Goal: Task Accomplishment & Management: Complete application form

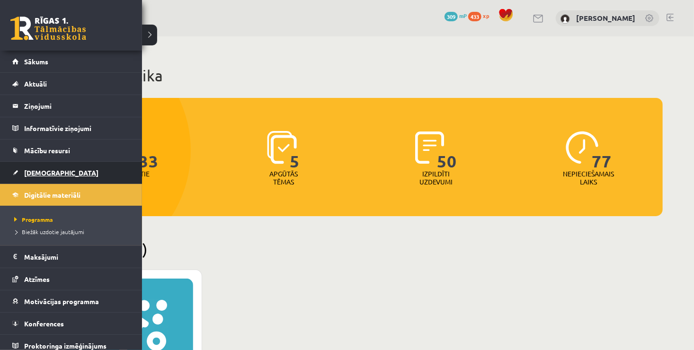
click at [74, 174] on link "[DEMOGRAPHIC_DATA]" at bounding box center [71, 173] width 118 height 22
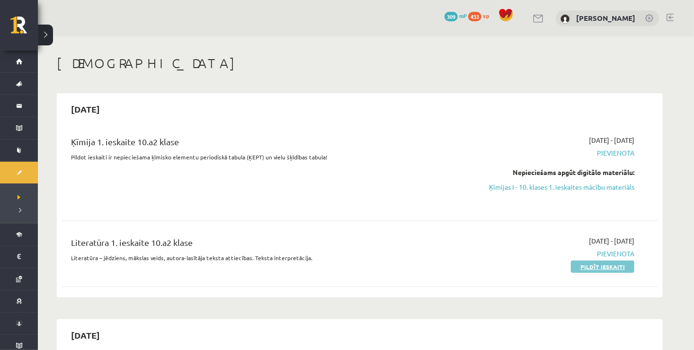
click at [599, 264] on link "Pildīt ieskaiti" at bounding box center [602, 267] width 63 height 12
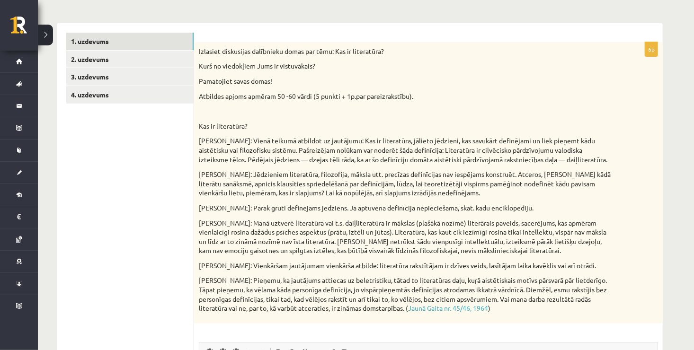
scroll to position [142, 0]
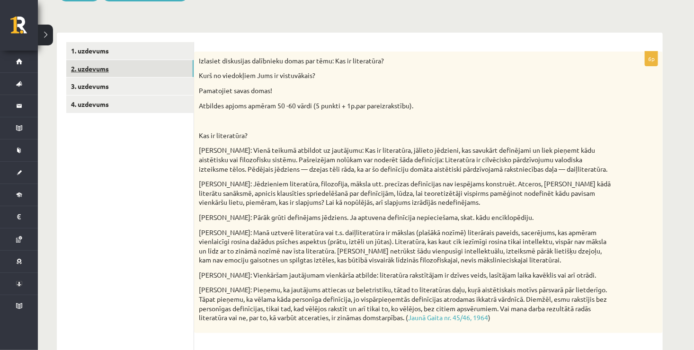
click at [170, 70] on link "2. uzdevums" at bounding box center [129, 69] width 127 height 18
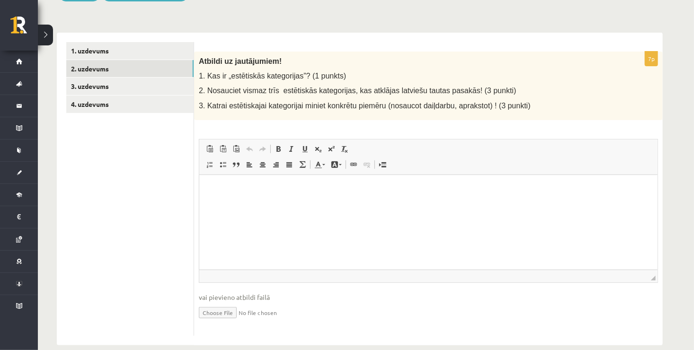
scroll to position [0, 0]
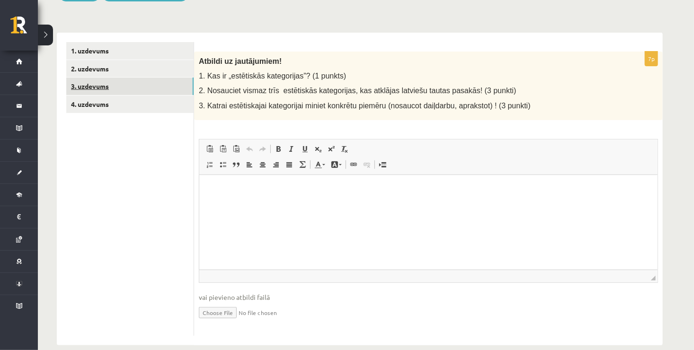
click at [150, 81] on link "3. uzdevums" at bounding box center [129, 87] width 127 height 18
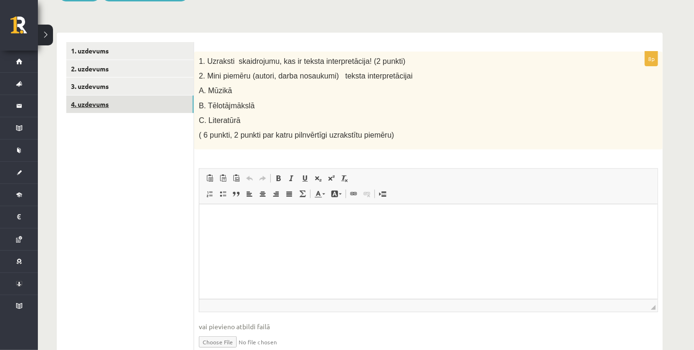
click at [147, 108] on link "4. uzdevums" at bounding box center [129, 105] width 127 height 18
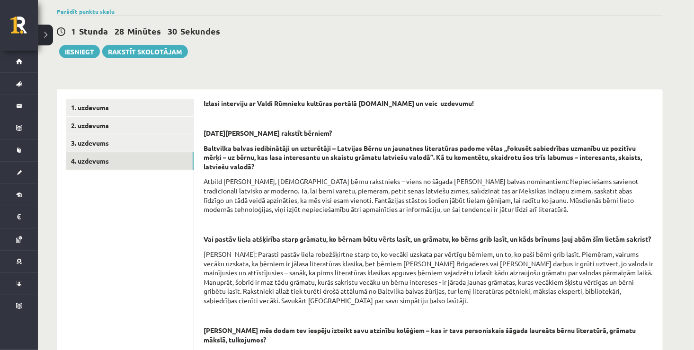
scroll to position [22, 0]
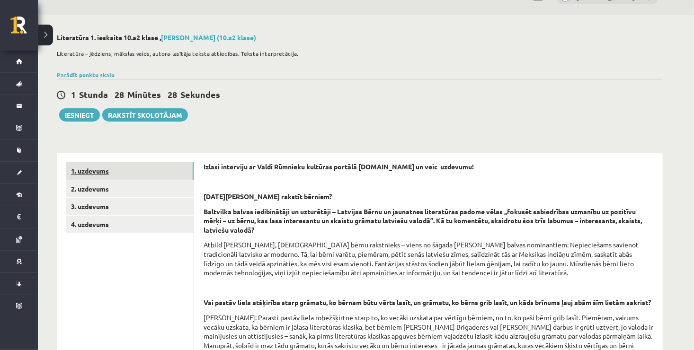
click at [130, 164] on link "1. uzdevums" at bounding box center [129, 171] width 127 height 18
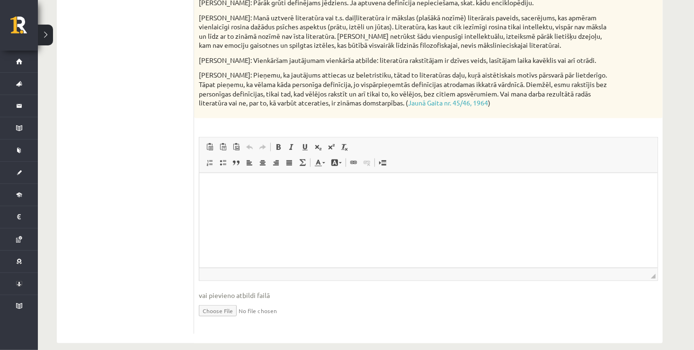
scroll to position [363, 0]
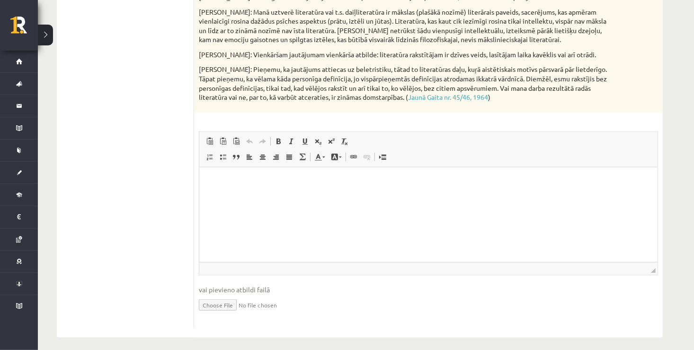
click at [345, 196] on html at bounding box center [428, 181] width 458 height 29
click at [203, 176] on html at bounding box center [428, 181] width 458 height 29
click at [204, 177] on html at bounding box center [428, 181] width 458 height 29
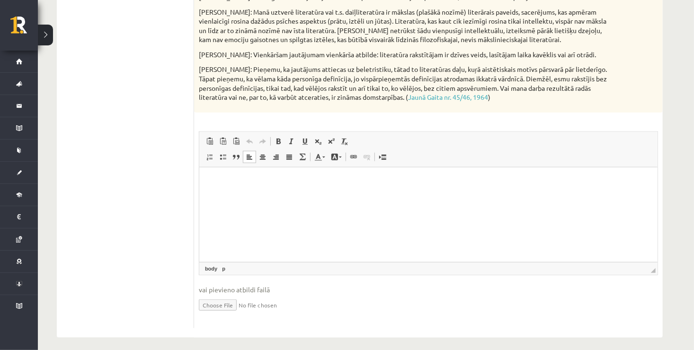
drag, startPoint x: 207, startPoint y: 181, endPoint x: 500, endPoint y: 224, distance: 296.7
click at [500, 196] on html at bounding box center [428, 181] width 458 height 29
drag, startPoint x: 500, startPoint y: 224, endPoint x: 211, endPoint y: 179, distance: 292.8
click at [211, 179] on p "Editor, wiswyg-editor-user-answer-47433752456840" at bounding box center [427, 182] width 439 height 10
click at [205, 177] on html at bounding box center [428, 181] width 458 height 29
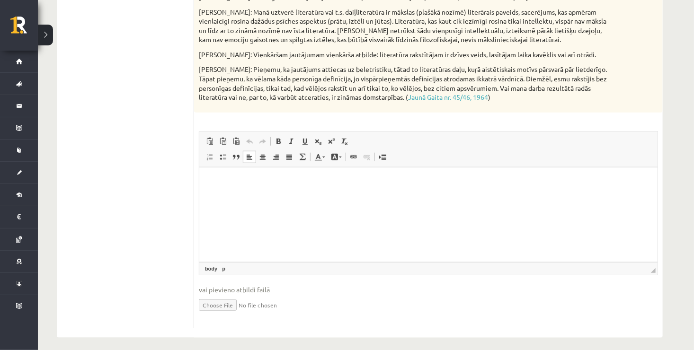
click at [207, 178] on html at bounding box center [428, 181] width 458 height 29
drag, startPoint x: 207, startPoint y: 178, endPoint x: 458, endPoint y: 202, distance: 252.1
click at [458, 196] on html at bounding box center [428, 181] width 458 height 29
drag, startPoint x: 457, startPoint y: 203, endPoint x: 371, endPoint y: 196, distance: 85.9
click at [371, 196] on html at bounding box center [428, 181] width 458 height 29
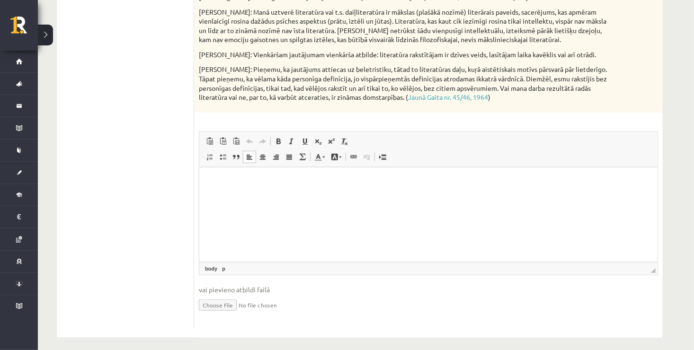
drag, startPoint x: 371, startPoint y: 196, endPoint x: 273, endPoint y: 181, distance: 99.6
click at [273, 181] on p "Editor, wiswyg-editor-user-answer-47433752456840" at bounding box center [427, 182] width 439 height 10
click at [241, 181] on p "Editor, wiswyg-editor-user-answer-47433752456840" at bounding box center [427, 182] width 439 height 10
click at [236, 181] on p "Editor, wiswyg-editor-user-answer-47433752456840" at bounding box center [427, 182] width 439 height 10
click at [215, 178] on p "Editor, wiswyg-editor-user-answer-47433752456840" at bounding box center [427, 182] width 439 height 10
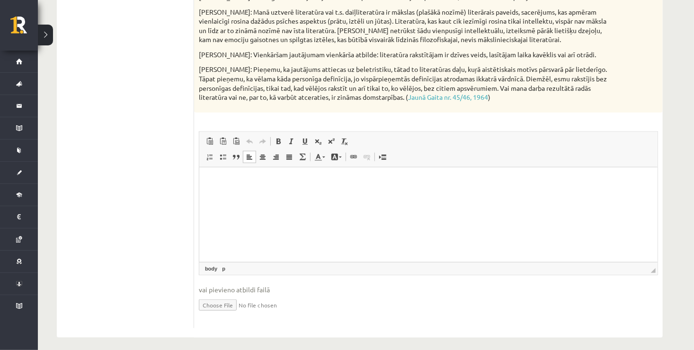
click at [212, 177] on p "Editor, wiswyg-editor-user-answer-47433752456840" at bounding box center [427, 182] width 439 height 10
click at [206, 173] on html at bounding box center [428, 181] width 458 height 29
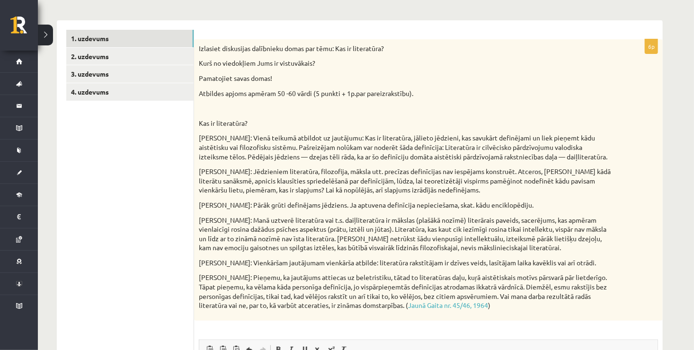
scroll to position [135, 0]
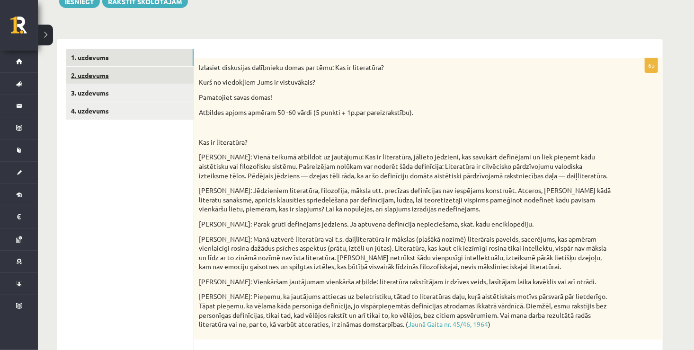
click at [117, 75] on link "2. uzdevums" at bounding box center [129, 76] width 127 height 18
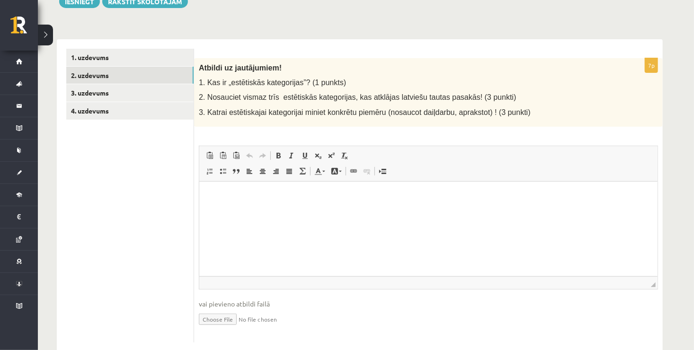
scroll to position [0, 0]
click at [232, 195] on p "Editor, wiswyg-editor-user-answer-47433996817800" at bounding box center [427, 196] width 439 height 10
click at [216, 194] on p "Editor, wiswyg-editor-user-answer-47433996817800" at bounding box center [427, 196] width 439 height 10
click at [211, 200] on p "Editor, wiswyg-editor-user-answer-47433996817800" at bounding box center [427, 196] width 439 height 10
click at [208, 197] on p "Editor, wiswyg-editor-user-answer-47433996817800" at bounding box center [427, 196] width 439 height 10
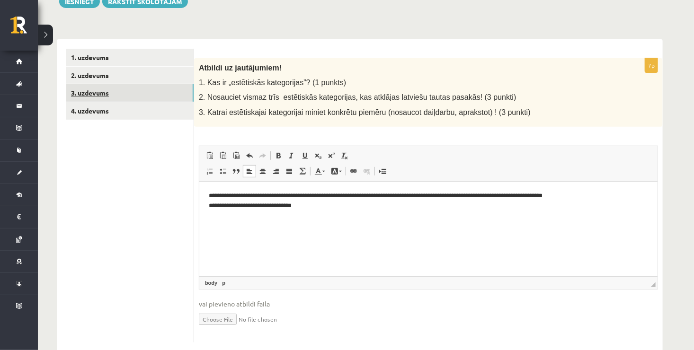
click at [139, 90] on link "3. uzdevums" at bounding box center [129, 93] width 127 height 18
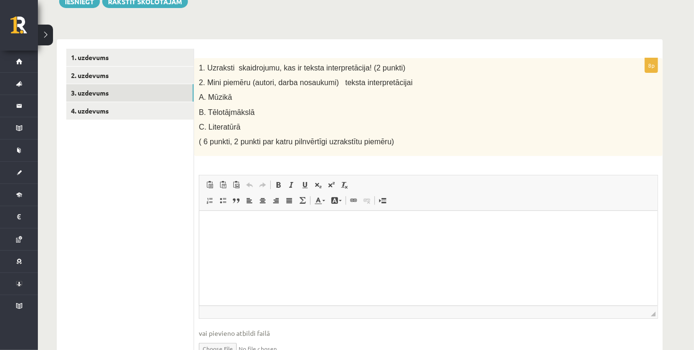
click at [270, 225] on p "Editor, wiswyg-editor-user-answer-47433802280920" at bounding box center [427, 226] width 439 height 10
click at [247, 226] on p "Editor, wiswyg-editor-user-answer-47433802280920" at bounding box center [427, 226] width 439 height 10
click at [207, 220] on html at bounding box center [428, 225] width 458 height 29
drag, startPoint x: 207, startPoint y: 220, endPoint x: 231, endPoint y: 248, distance: 36.7
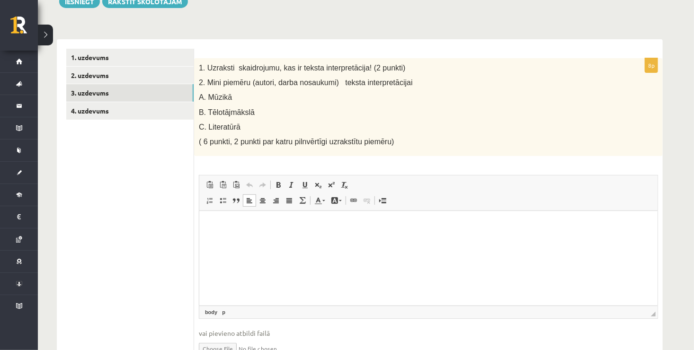
click at [231, 240] on html at bounding box center [428, 225] width 458 height 29
drag, startPoint x: 231, startPoint y: 248, endPoint x: 209, endPoint y: 223, distance: 33.3
click at [209, 223] on p "Editor, wiswyg-editor-user-answer-47433802280920" at bounding box center [427, 226] width 439 height 10
click at [207, 221] on html at bounding box center [428, 225] width 458 height 29
drag, startPoint x: 207, startPoint y: 221, endPoint x: 237, endPoint y: 247, distance: 40.0
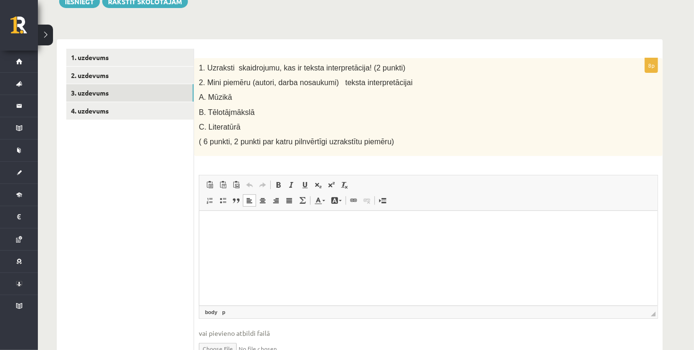
click at [237, 240] on html at bounding box center [428, 225] width 458 height 29
drag, startPoint x: 237, startPoint y: 247, endPoint x: 214, endPoint y: 233, distance: 27.0
click at [214, 233] on html at bounding box center [428, 225] width 458 height 29
drag, startPoint x: 15, startPoint y: 22, endPoint x: 198, endPoint y: 222, distance: 270.4
click at [198, 222] on div "8p 1. Uzraksti skaidrojumu, kas ir teksta interpretācija! (2 punkti) 2. Mini pi…" at bounding box center [428, 215] width 469 height 314
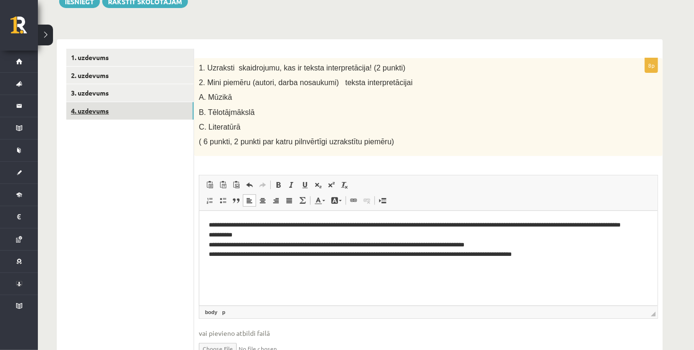
click at [137, 110] on link "4. uzdevums" at bounding box center [129, 111] width 127 height 18
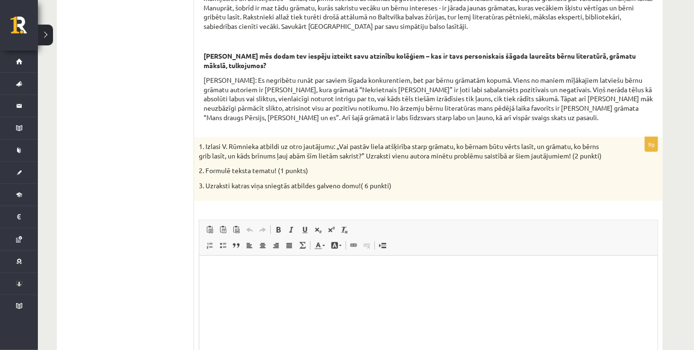
scroll to position [369, 0]
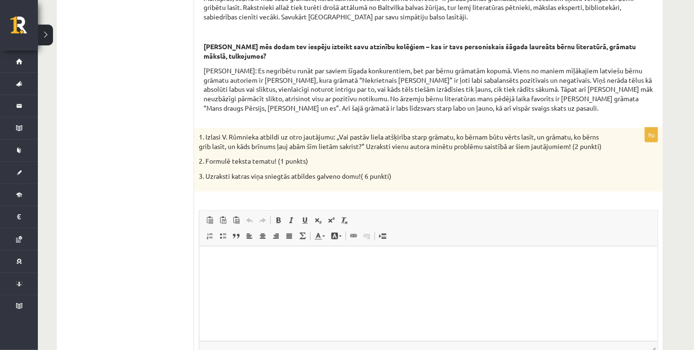
click at [214, 269] on html at bounding box center [428, 260] width 458 height 29
drag, startPoint x: 214, startPoint y: 269, endPoint x: 209, endPoint y: 265, distance: 7.0
click at [209, 265] on p "Editor, wiswyg-editor-user-answer-47433886359960" at bounding box center [427, 261] width 439 height 10
click at [199, 258] on html at bounding box center [428, 260] width 458 height 29
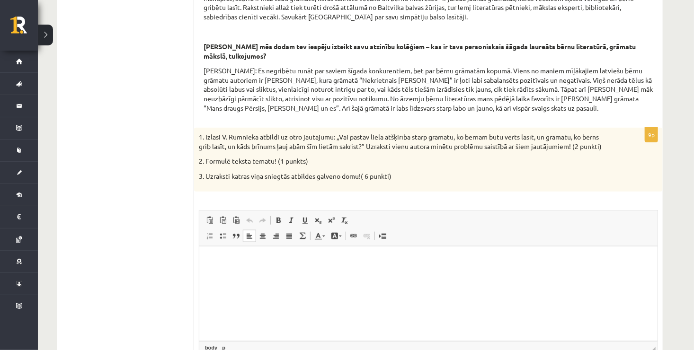
click at [209, 259] on html at bounding box center [428, 260] width 458 height 29
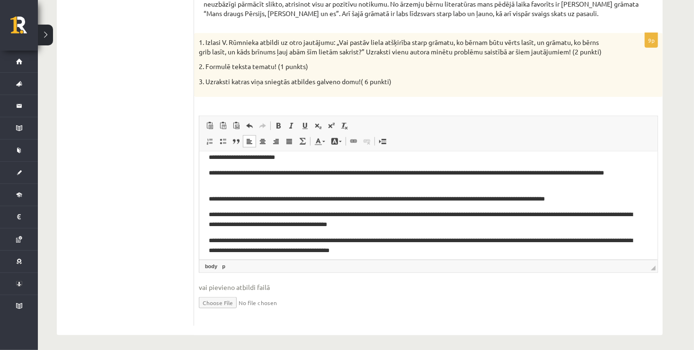
scroll to position [0, 0]
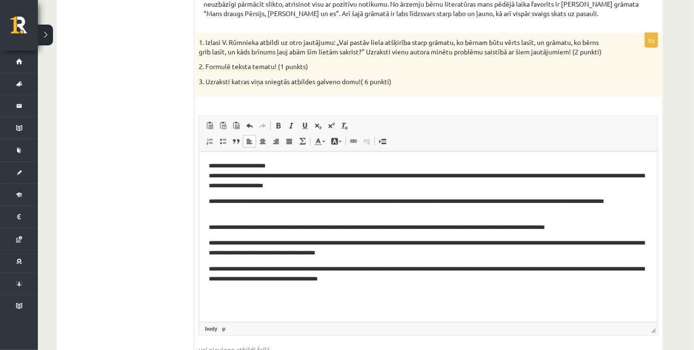
drag, startPoint x: 653, startPoint y: 261, endPoint x: 656, endPoint y: 355, distance: 93.3
drag, startPoint x: 855, startPoint y: 506, endPoint x: 514, endPoint y: 303, distance: 397.2
click at [514, 293] on html "**********" at bounding box center [428, 223] width 458 height 142
click at [286, 169] on p "**********" at bounding box center [428, 175] width 440 height 29
click at [283, 200] on p "**********" at bounding box center [428, 206] width 440 height 20
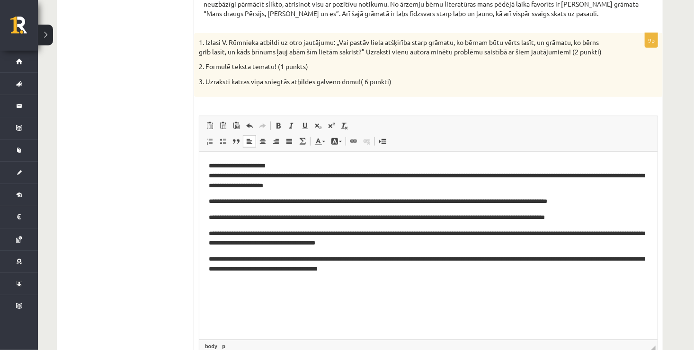
click at [282, 166] on p "**********" at bounding box center [428, 175] width 440 height 29
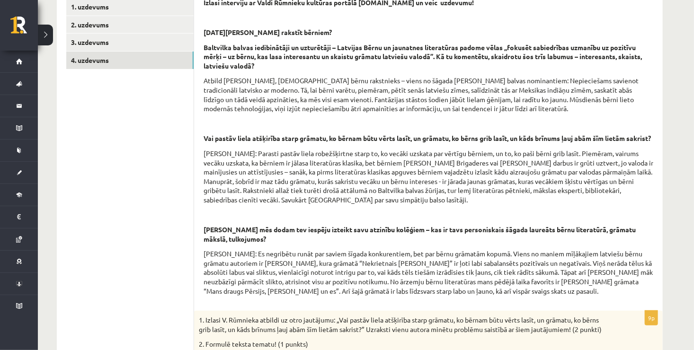
scroll to position [110, 0]
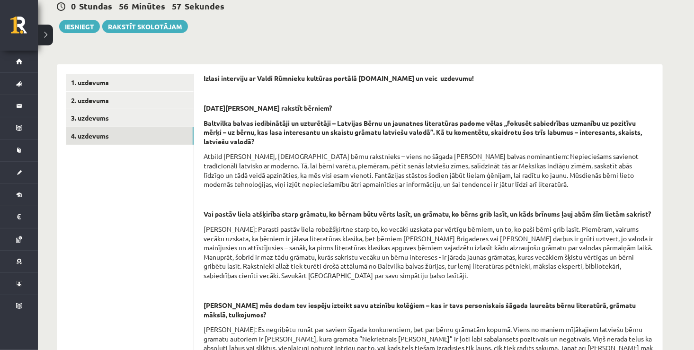
click at [666, 71] on div "**********" at bounding box center [360, 357] width 644 height 862
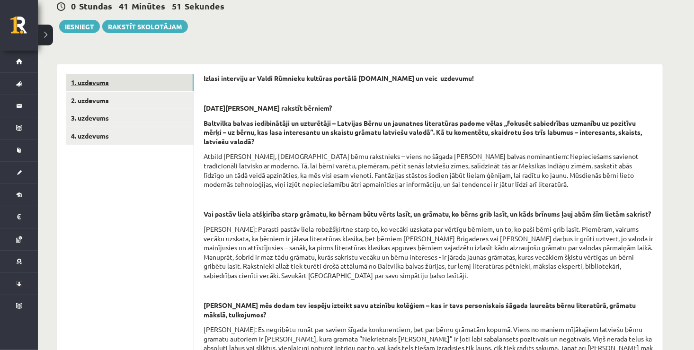
click at [154, 89] on link "1. uzdevums" at bounding box center [129, 83] width 127 height 18
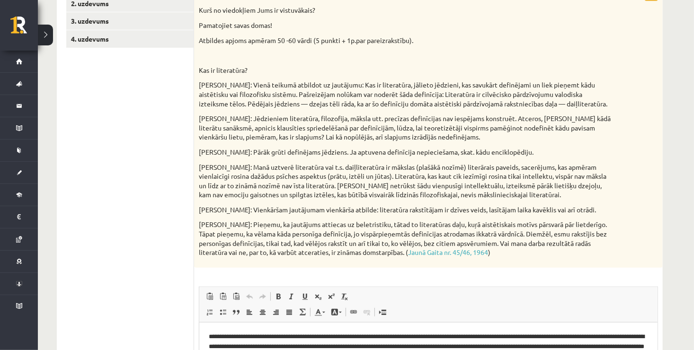
scroll to position [205, 0]
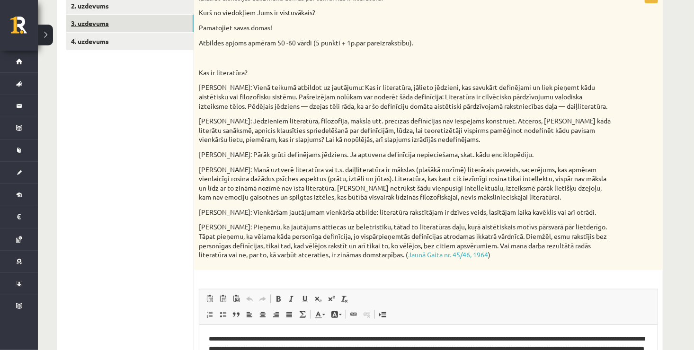
click at [171, 29] on link "3. uzdevums" at bounding box center [129, 24] width 127 height 18
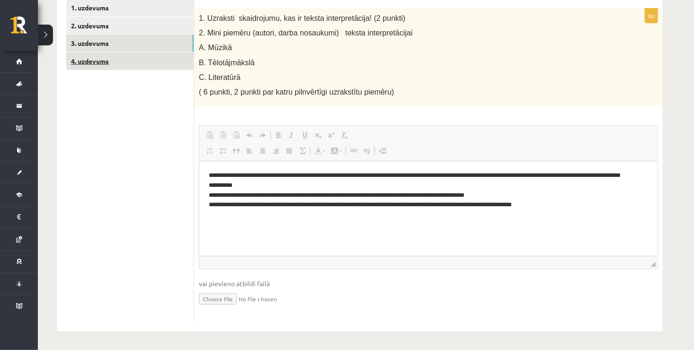
scroll to position [0, 0]
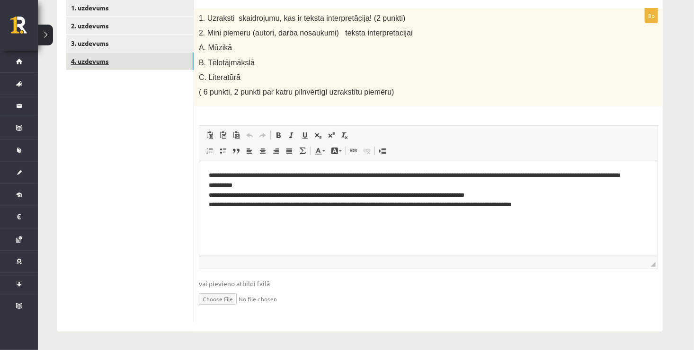
click at [161, 56] on link "4. uzdevums" at bounding box center [129, 62] width 127 height 18
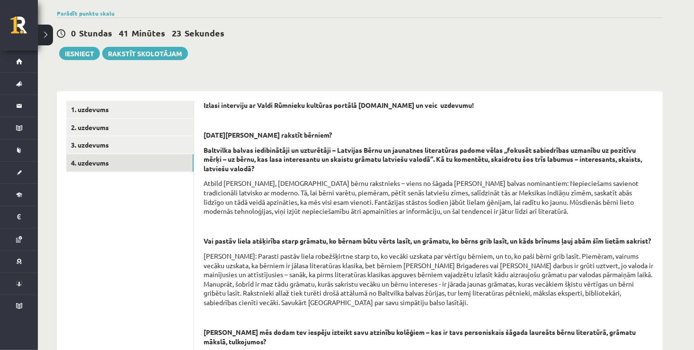
scroll to position [71, 0]
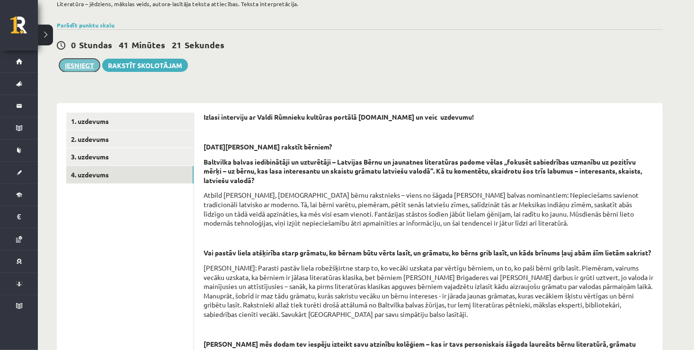
click at [80, 67] on button "Iesniegt" at bounding box center [79, 65] width 41 height 13
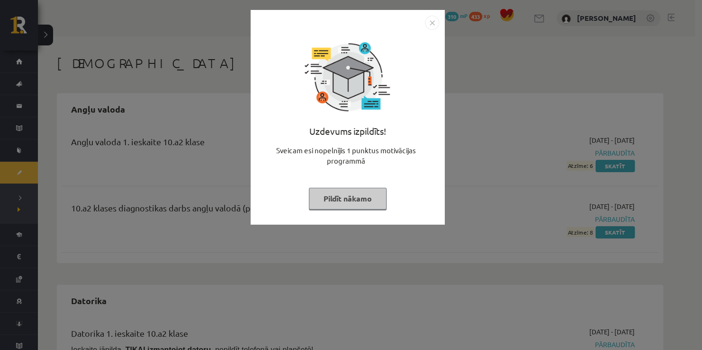
click at [432, 21] on img "Close" at bounding box center [432, 23] width 14 height 14
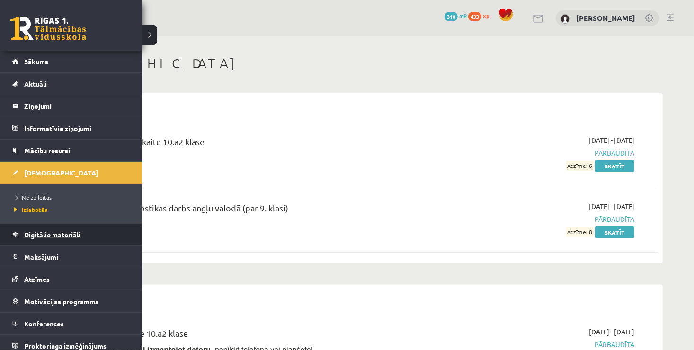
click at [57, 228] on link "Digitālie materiāli" at bounding box center [71, 235] width 118 height 22
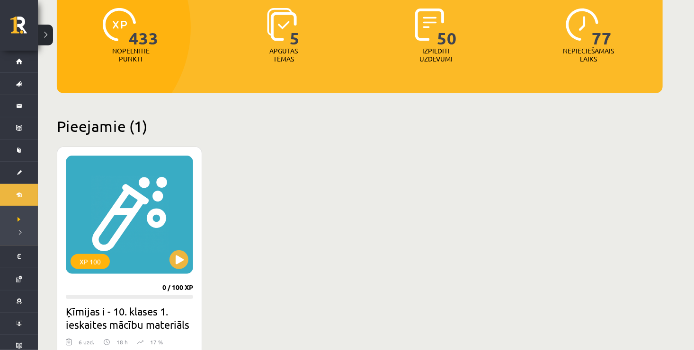
scroll to position [133, 0]
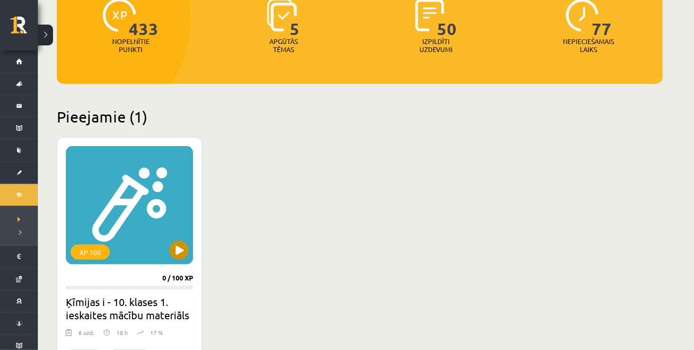
click at [183, 259] on div "XP 100" at bounding box center [129, 205] width 127 height 118
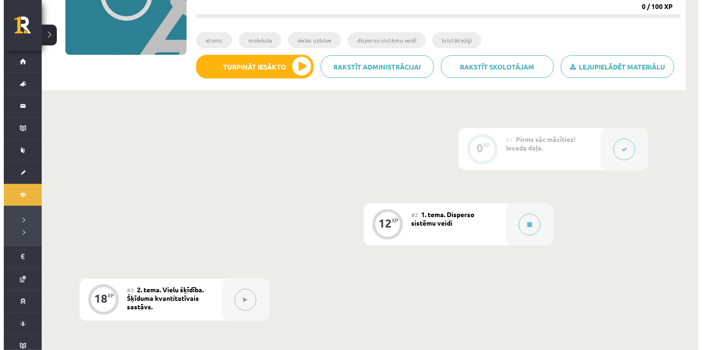
scroll to position [164, 0]
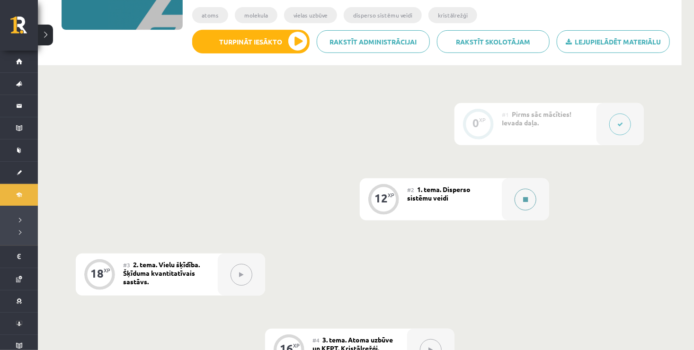
click at [528, 193] on button at bounding box center [526, 200] width 22 height 22
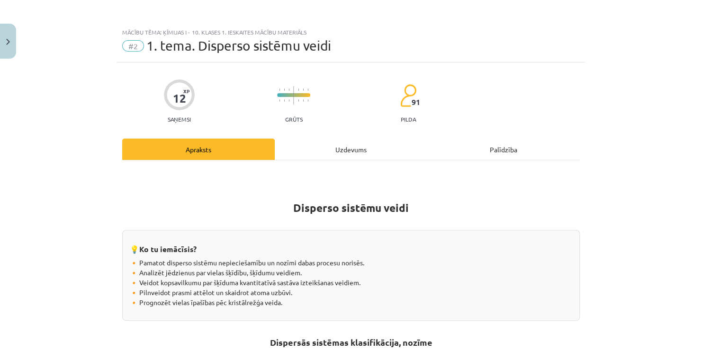
scroll to position [0, 0]
